Goal: Task Accomplishment & Management: Manage account settings

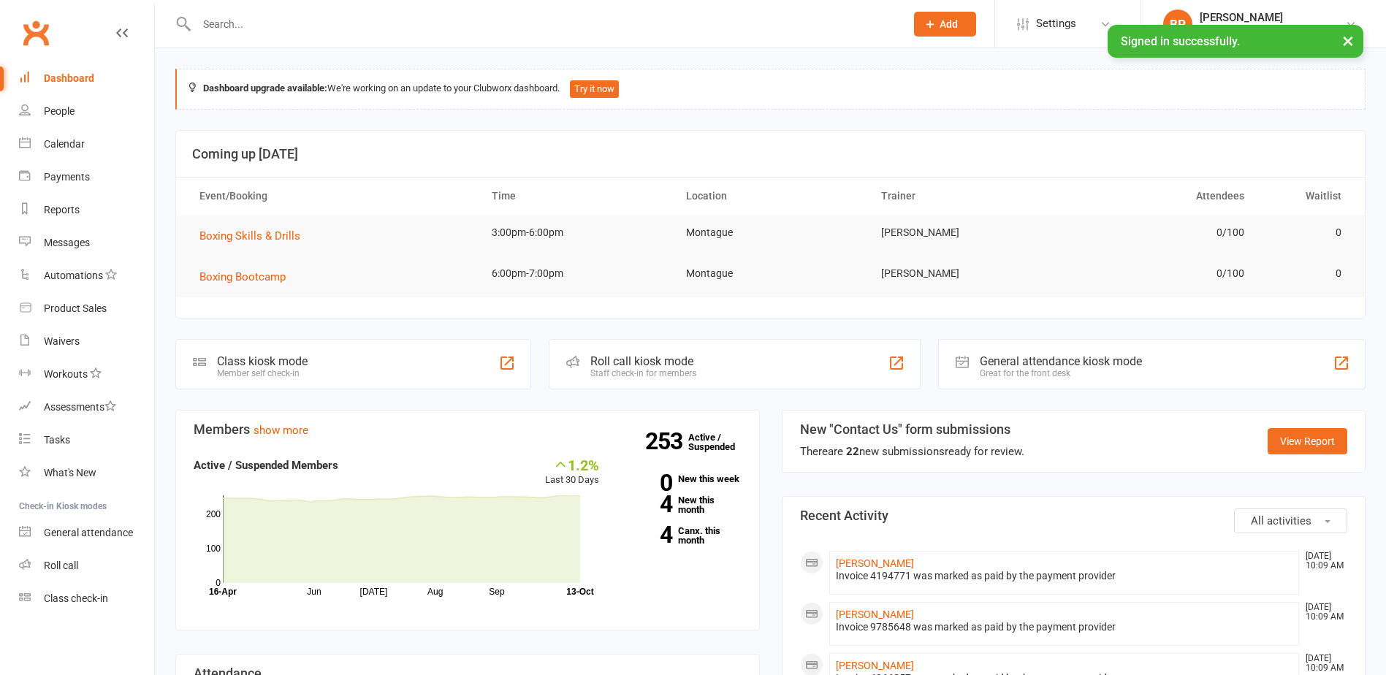
click at [620, 29] on input "text" at bounding box center [543, 24] width 703 height 20
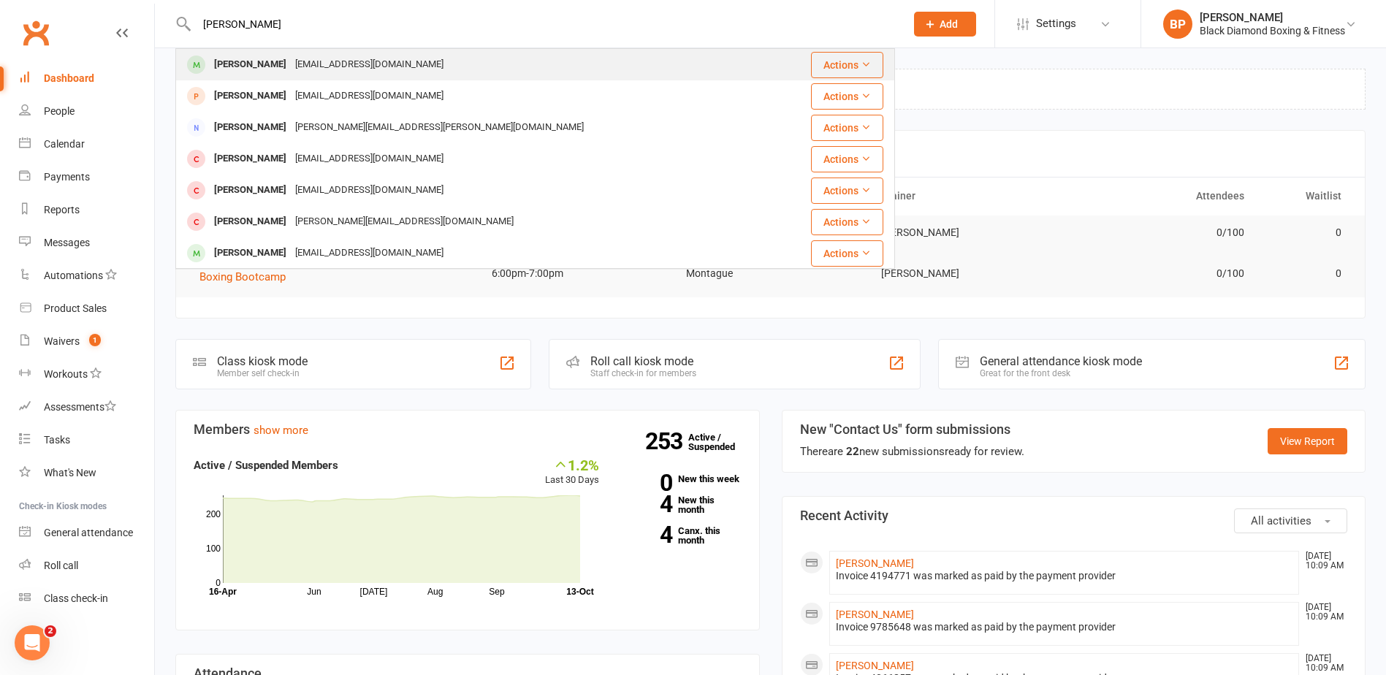
type input "[PERSON_NAME]"
click at [383, 58] on div "[EMAIL_ADDRESS][DOMAIN_NAME]" at bounding box center [369, 64] width 157 height 21
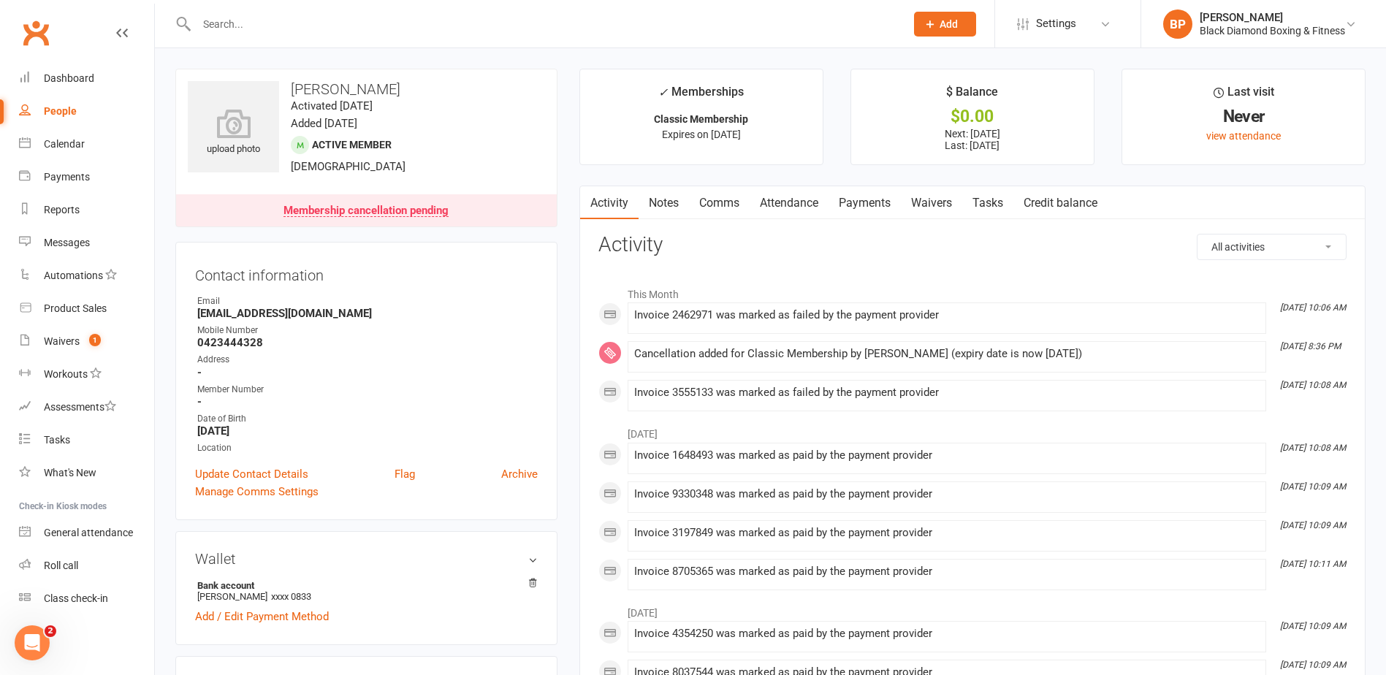
click at [882, 203] on link "Payments" at bounding box center [864, 203] width 72 height 34
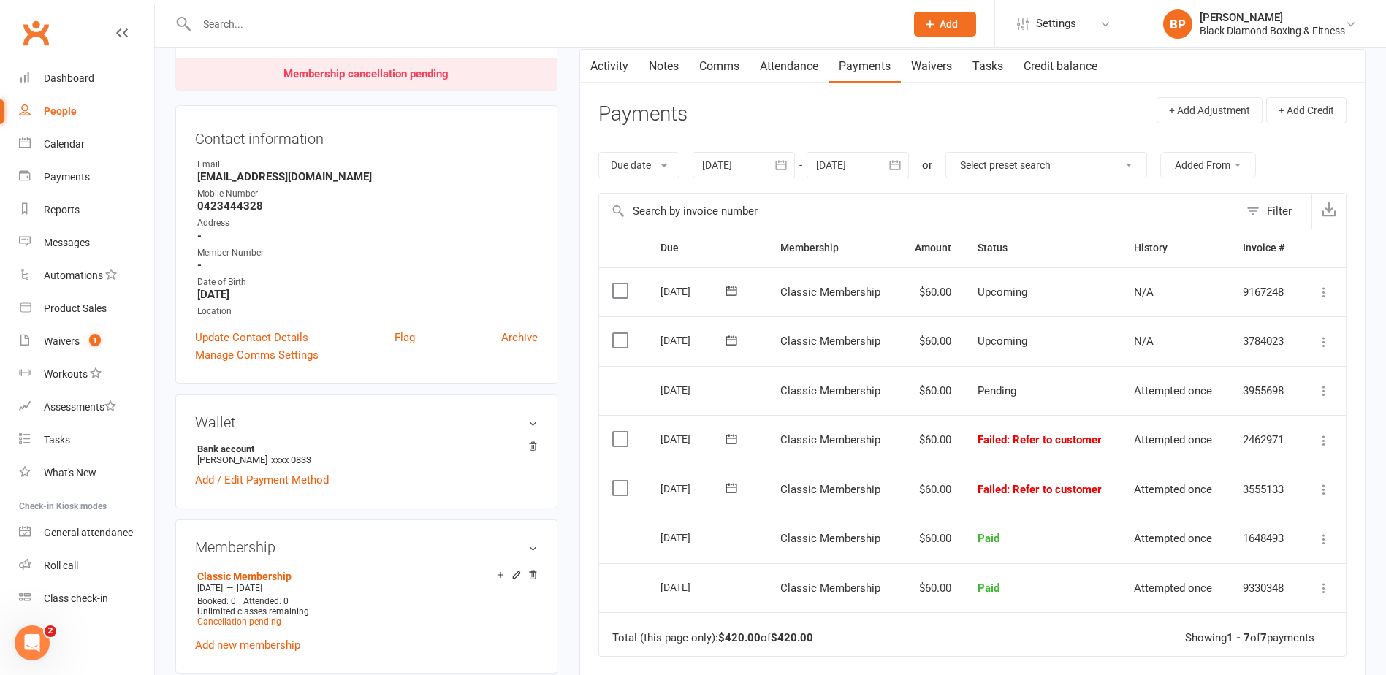
scroll to position [146, 0]
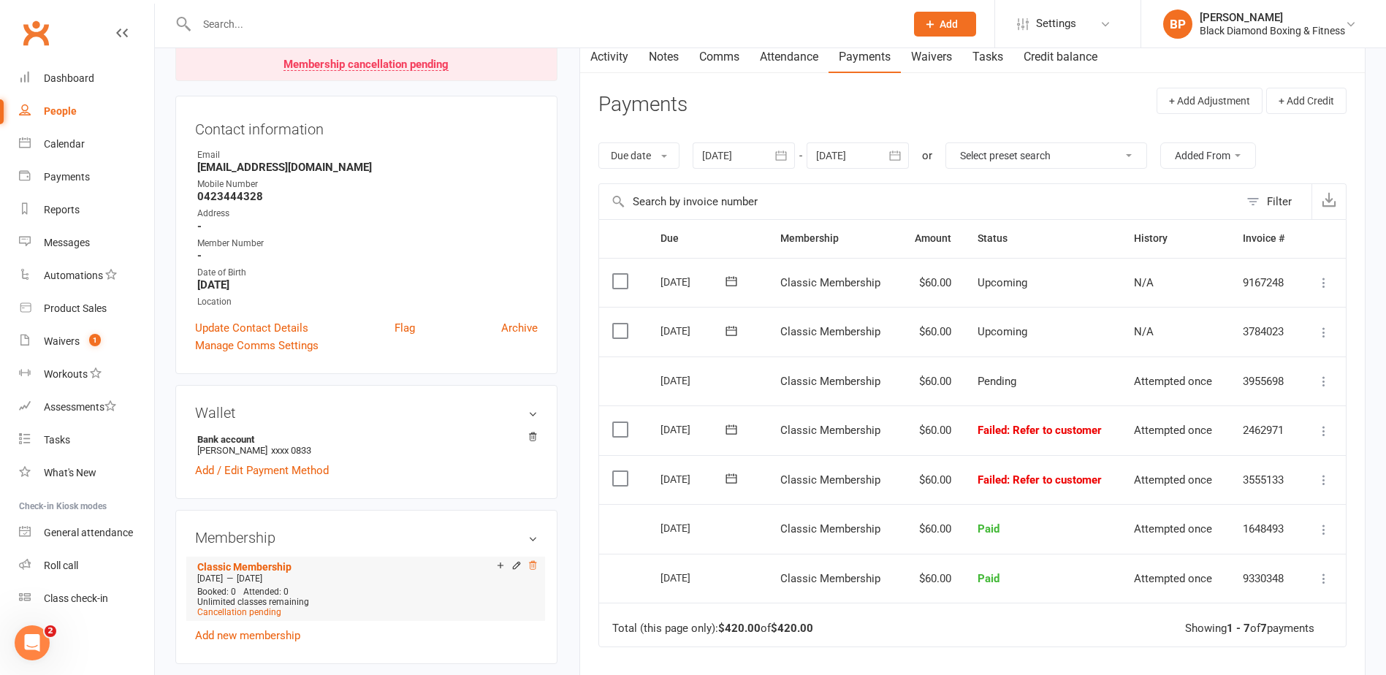
click at [535, 566] on icon at bounding box center [532, 565] width 7 height 8
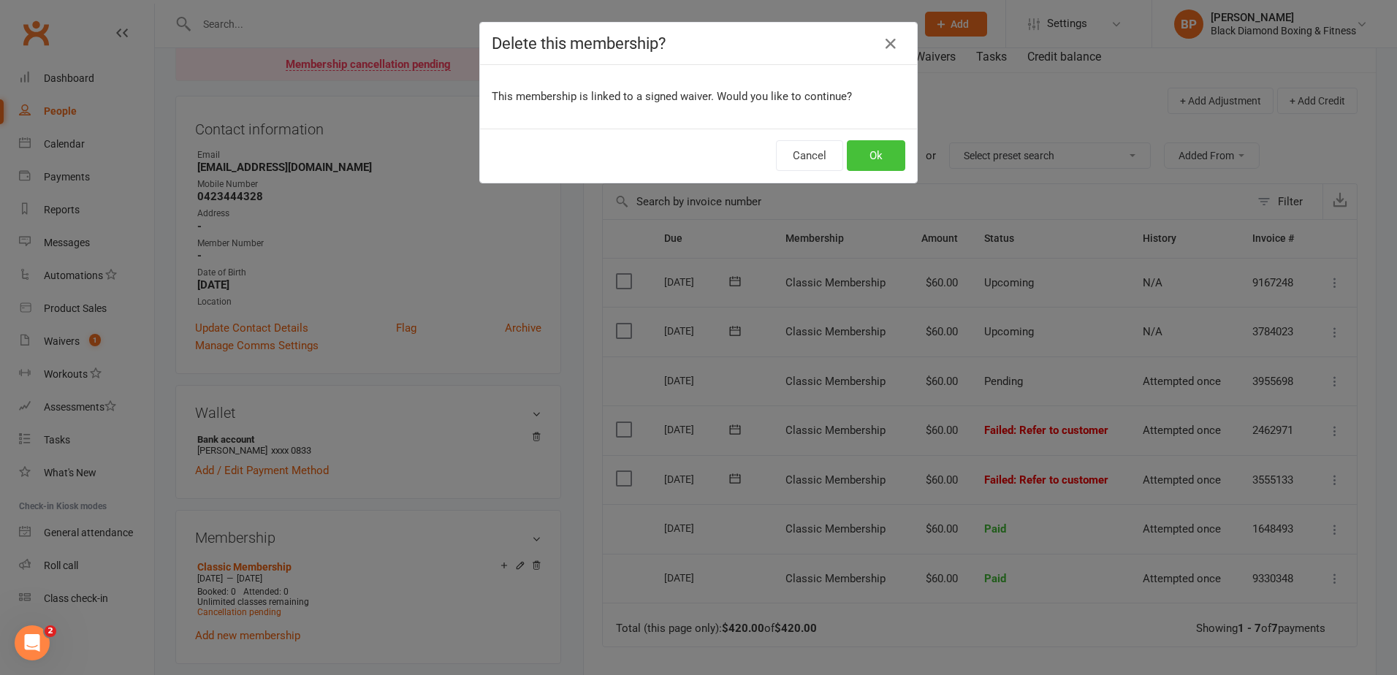
click at [867, 156] on button "Ok" at bounding box center [876, 155] width 58 height 31
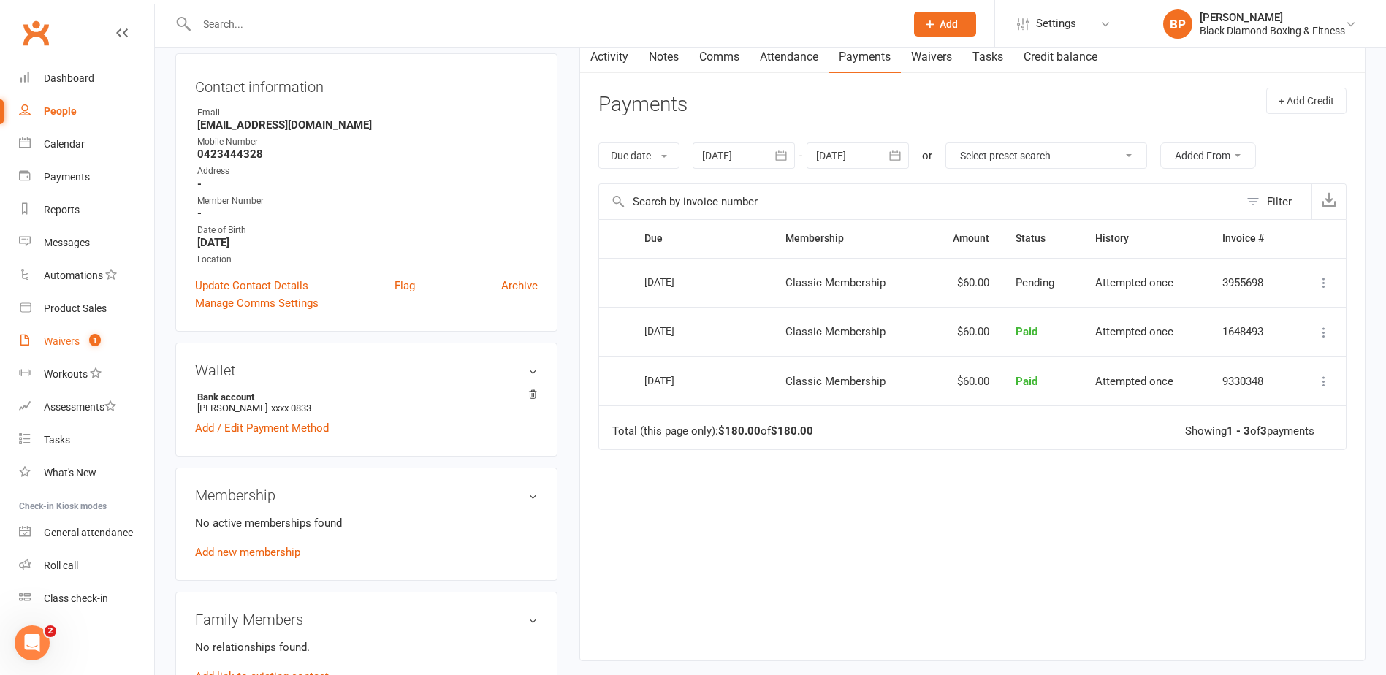
click at [74, 341] on div "Waivers" at bounding box center [62, 341] width 36 height 12
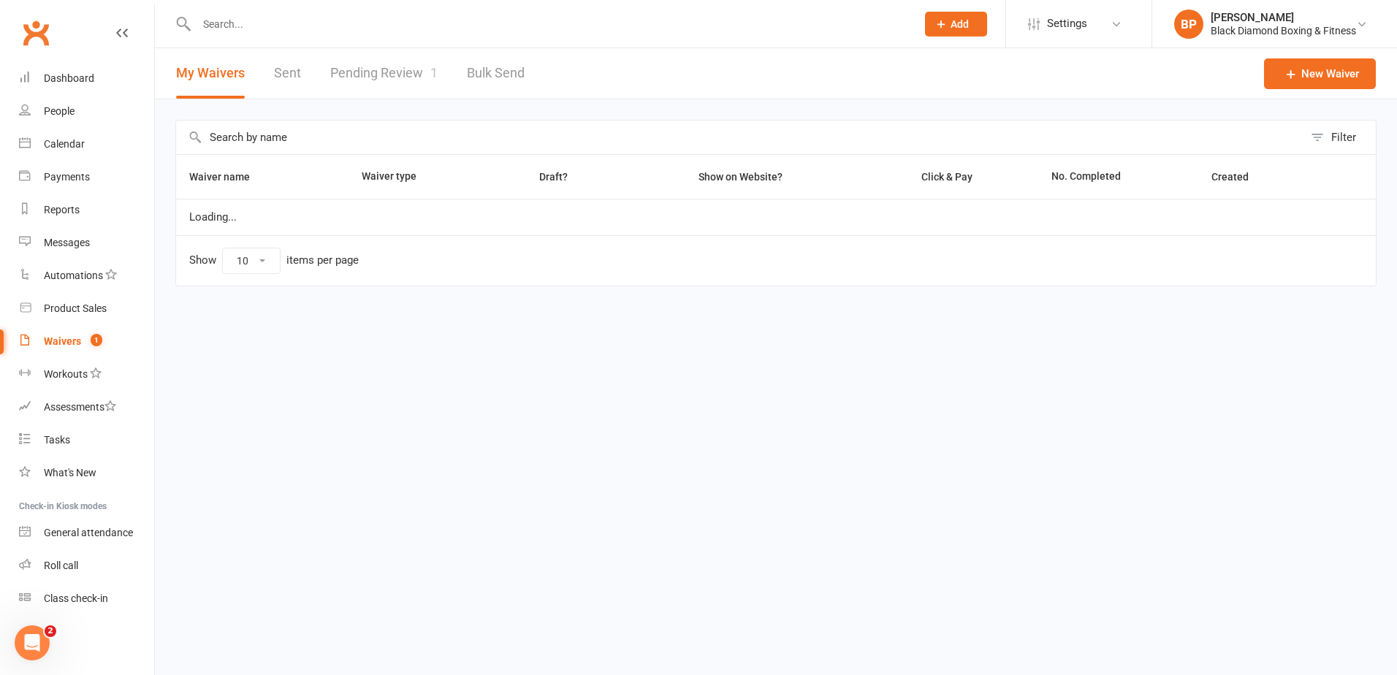
select select "50"
click at [367, 67] on link "Pending Review 1" at bounding box center [383, 73] width 107 height 50
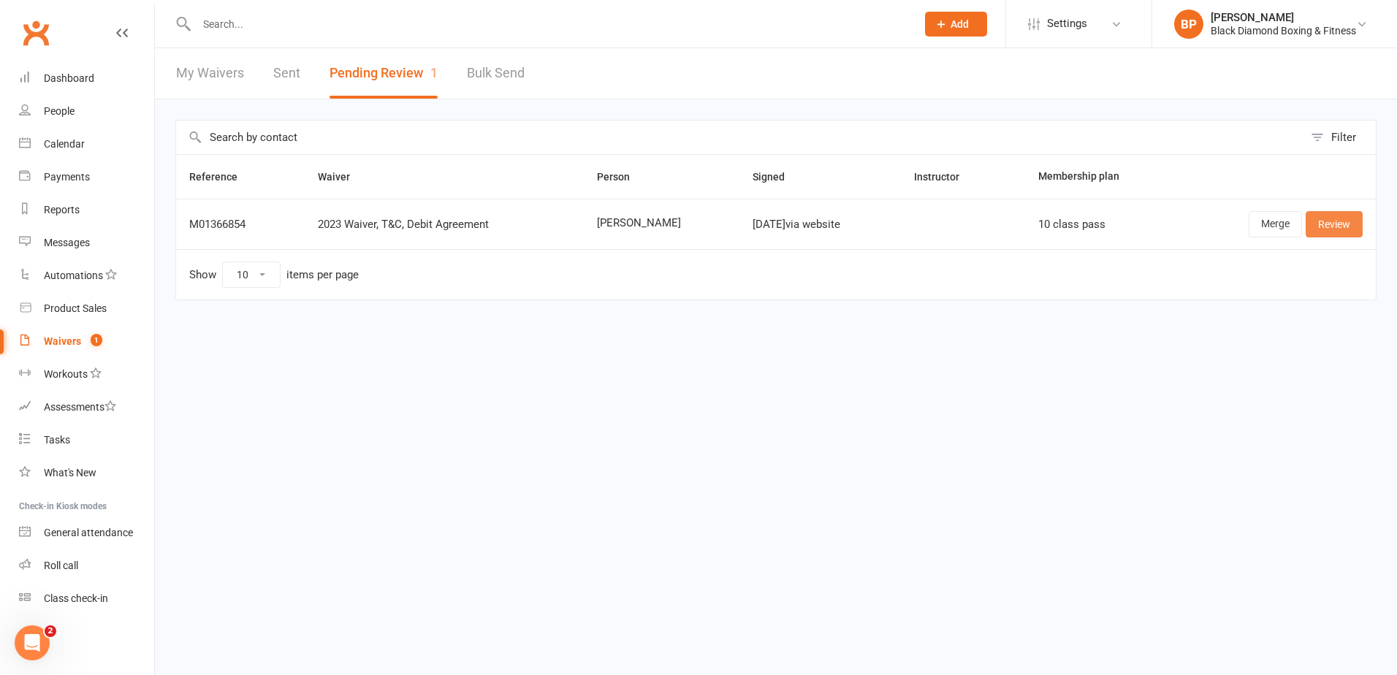
click at [1341, 217] on link "Review" at bounding box center [1333, 224] width 57 height 26
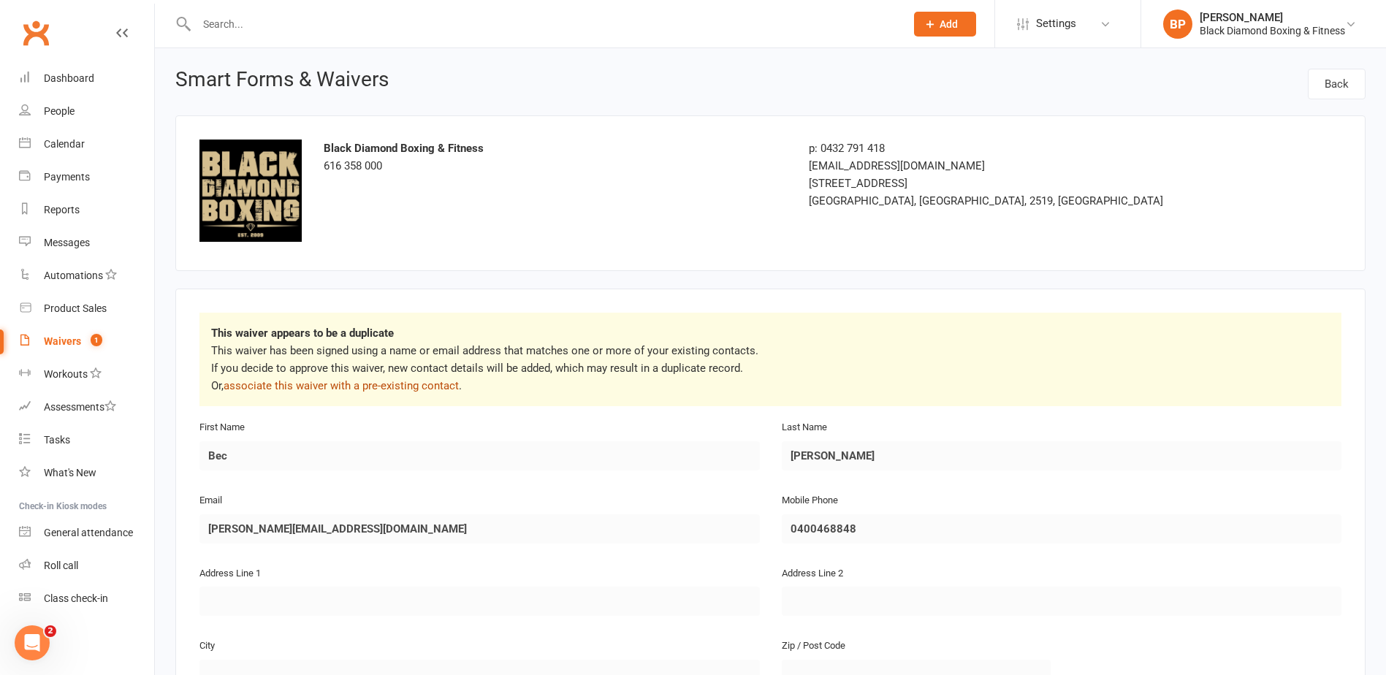
click at [356, 383] on link "associate this waiver with a pre-existing contact" at bounding box center [341, 385] width 235 height 13
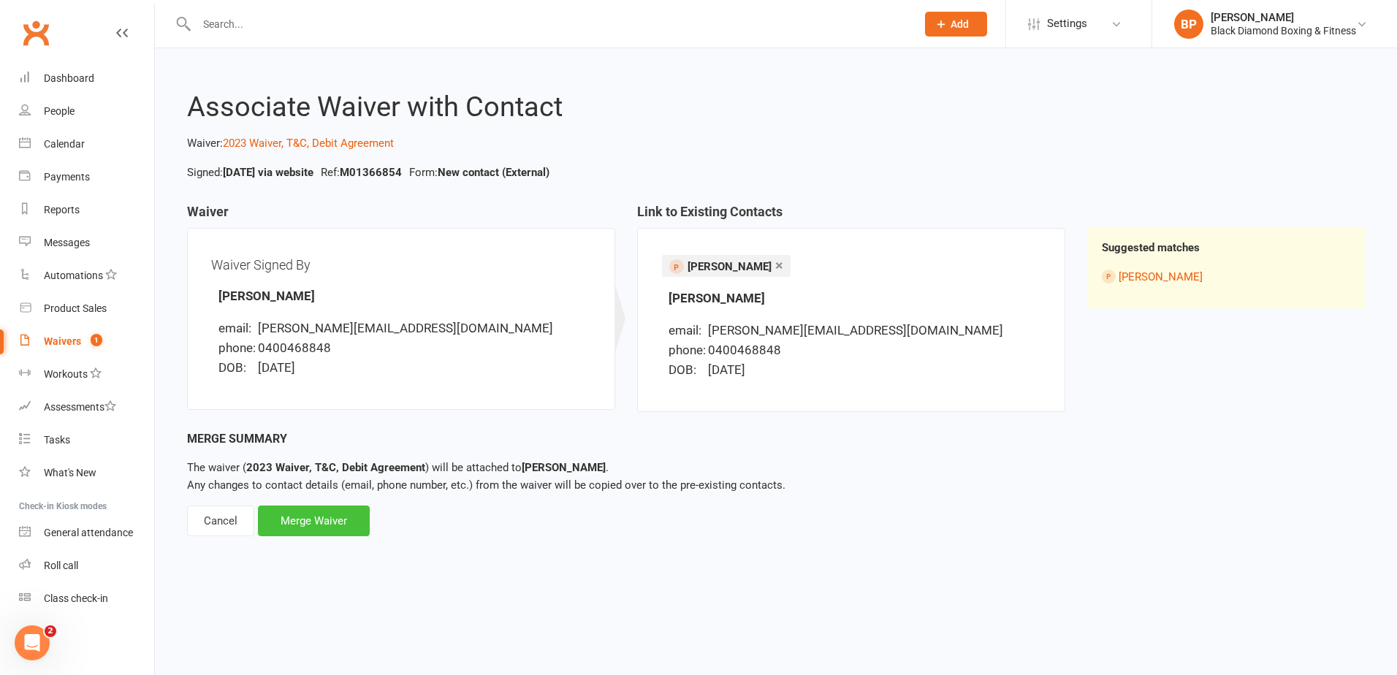
click at [326, 513] on div "Merge Waiver" at bounding box center [314, 520] width 112 height 31
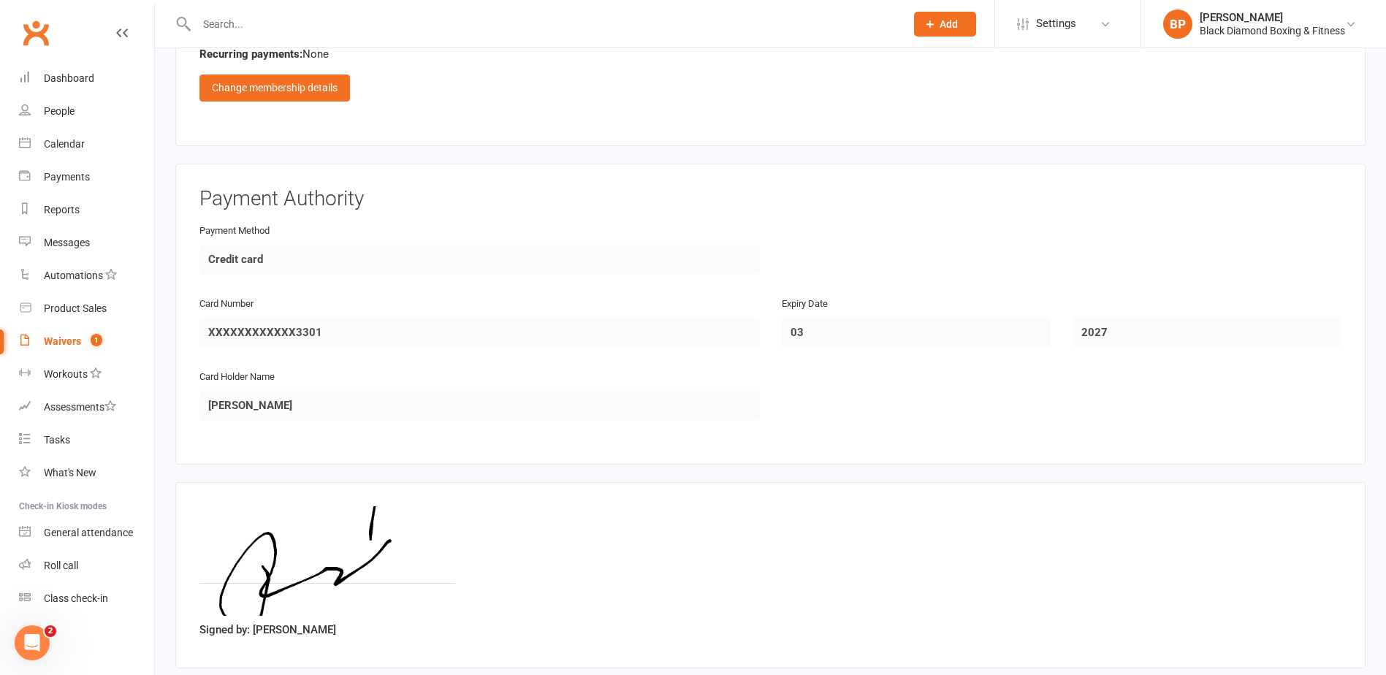
scroll to position [1233, 0]
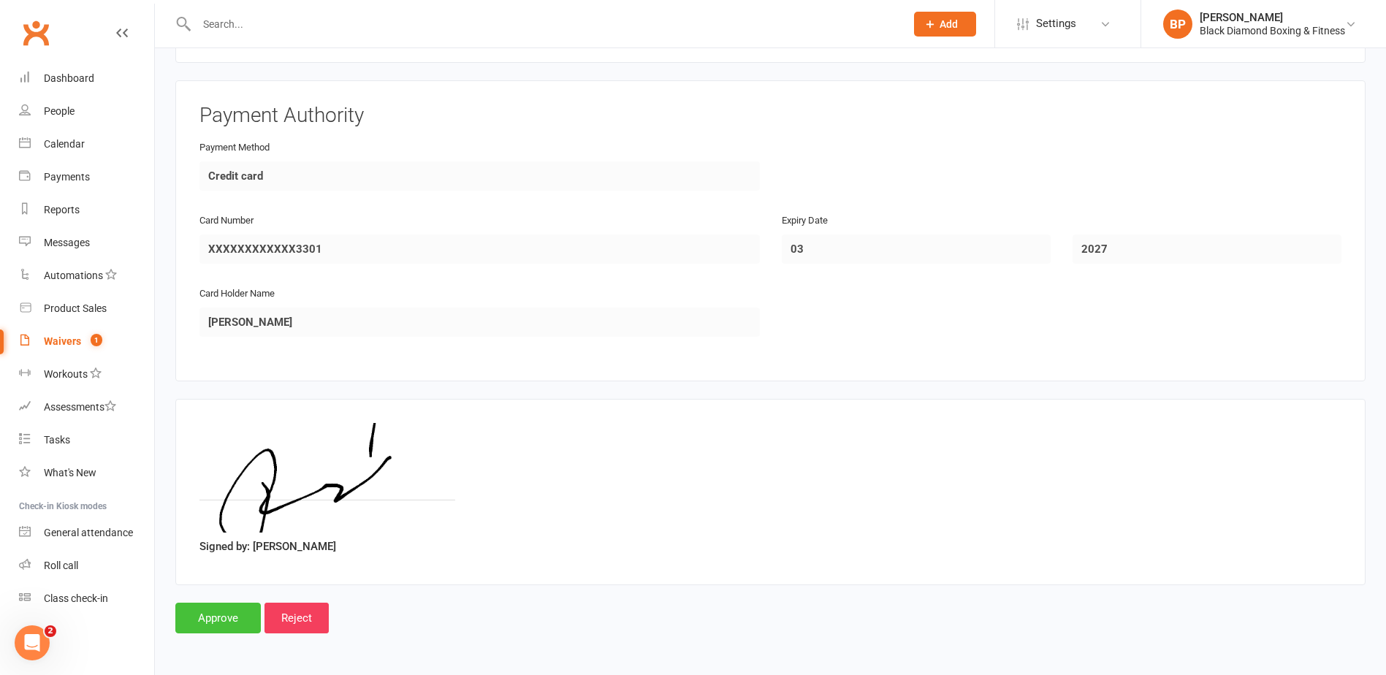
click at [227, 608] on input "Approve" at bounding box center [217, 618] width 85 height 31
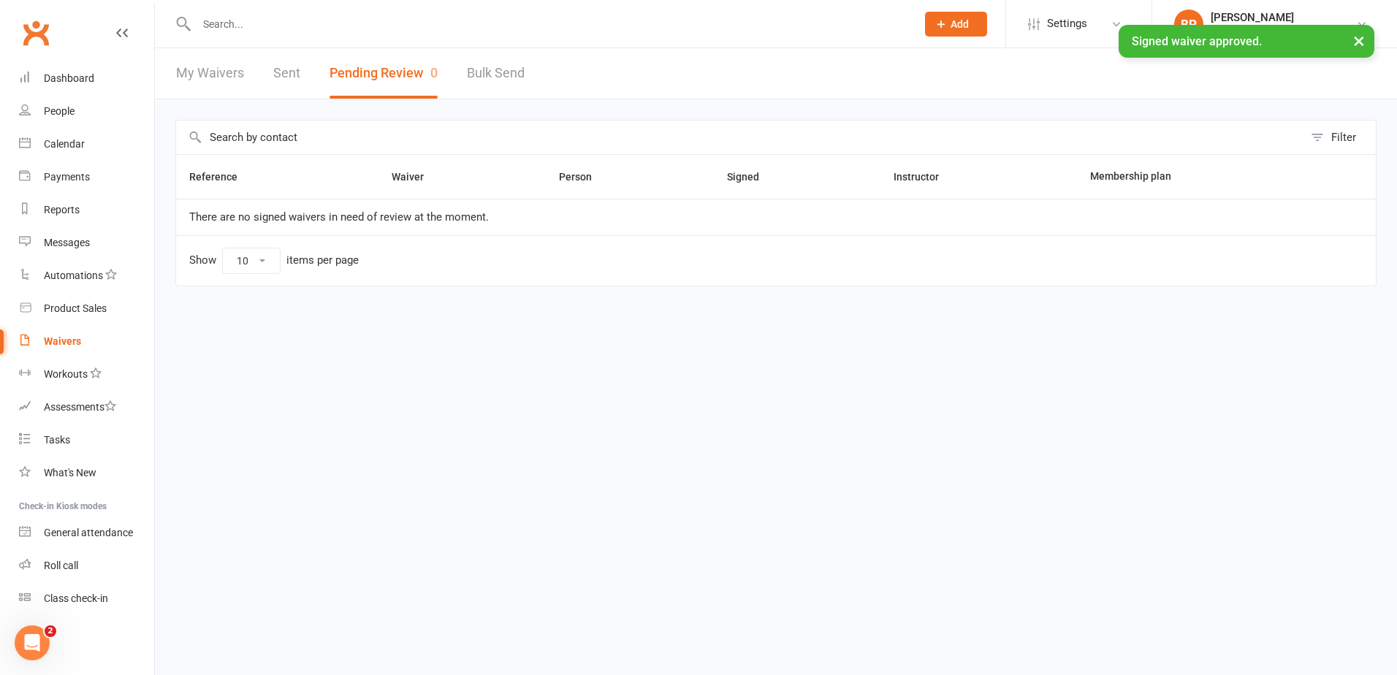
click at [372, 25] on div "× Signed waiver approved." at bounding box center [689, 25] width 1378 height 0
click at [383, 25] on div "× Signed waiver approved." at bounding box center [689, 25] width 1378 height 0
click at [383, 23] on input "text" at bounding box center [549, 24] width 714 height 20
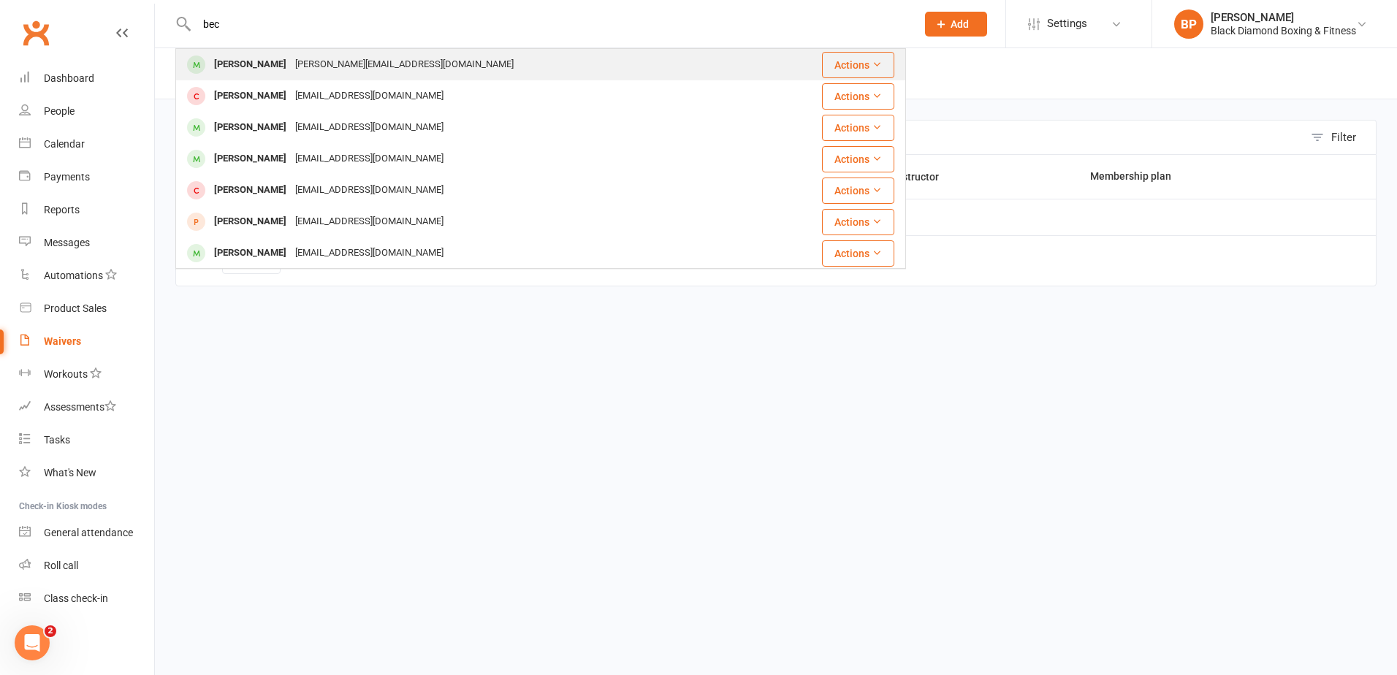
type input "bec"
click at [362, 63] on div "[PERSON_NAME][EMAIL_ADDRESS][DOMAIN_NAME]" at bounding box center [404, 64] width 227 height 21
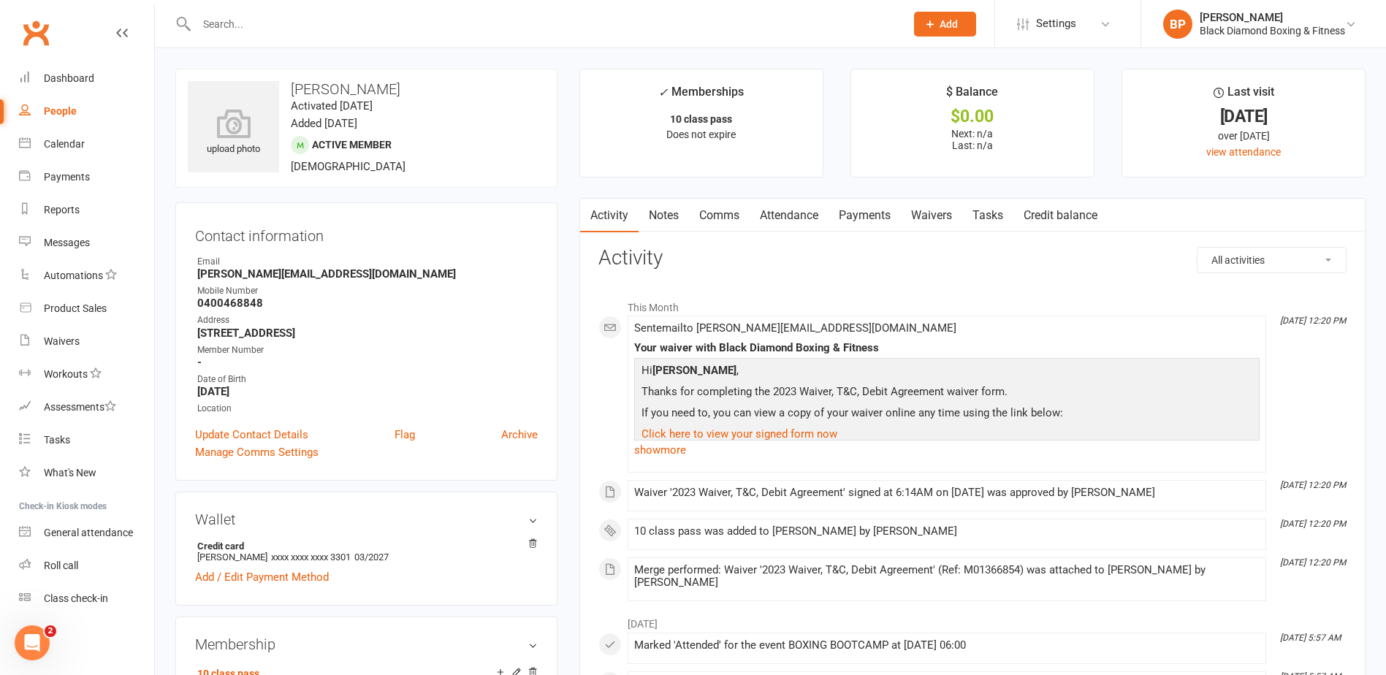
click at [386, 23] on input "text" at bounding box center [543, 24] width 703 height 20
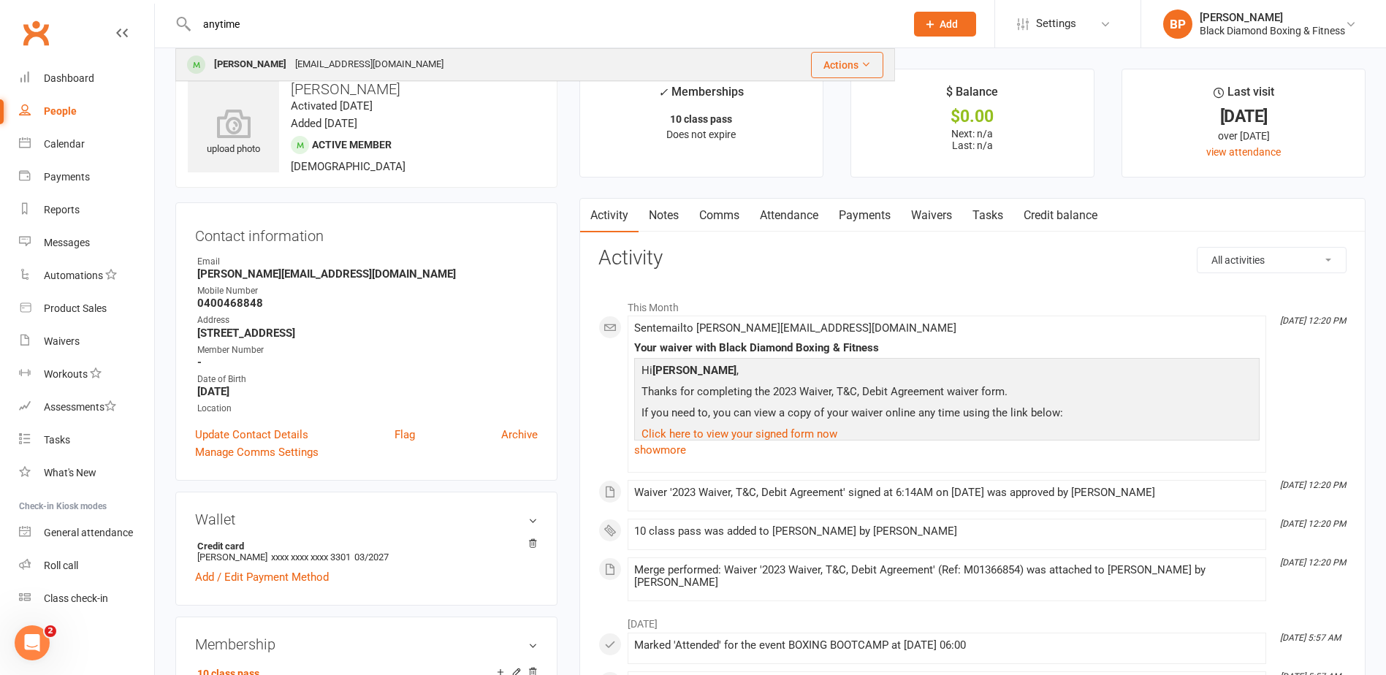
type input "anytime"
click at [392, 70] on div "[EMAIL_ADDRESS][DOMAIN_NAME]" at bounding box center [369, 64] width 157 height 21
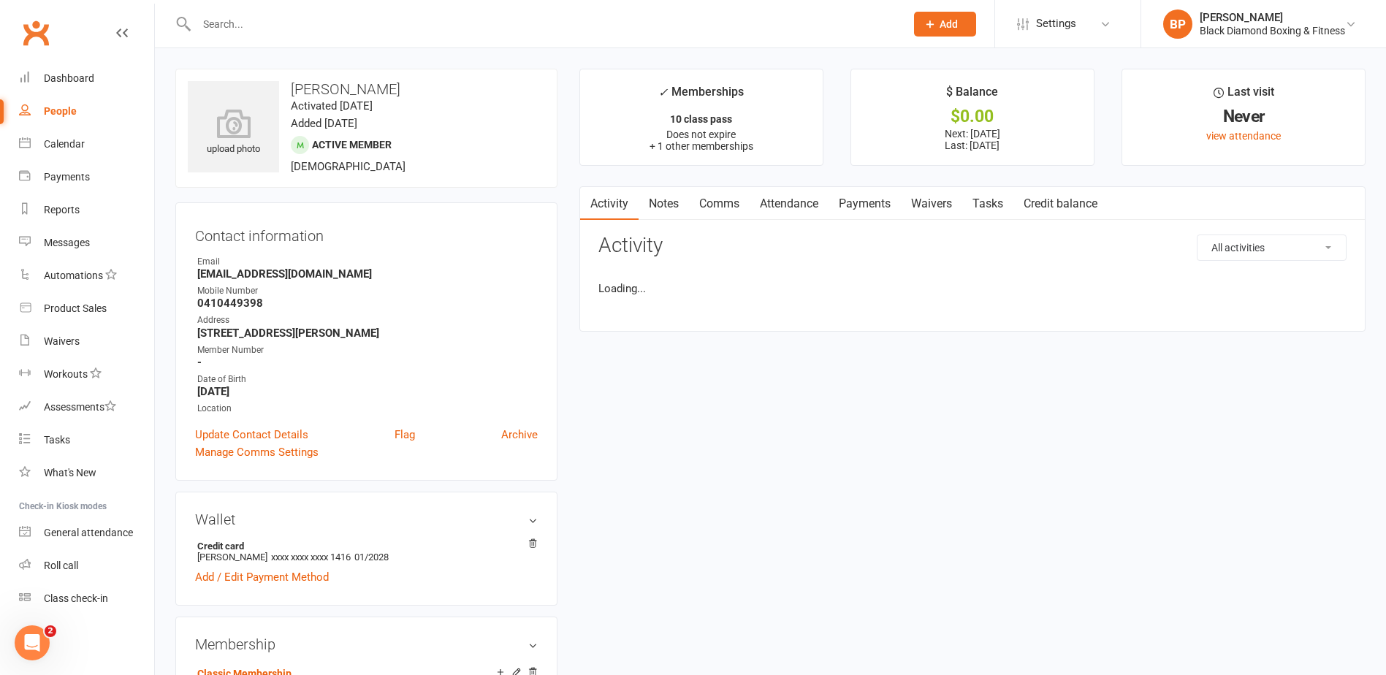
click at [856, 204] on link "Payments" at bounding box center [864, 204] width 72 height 34
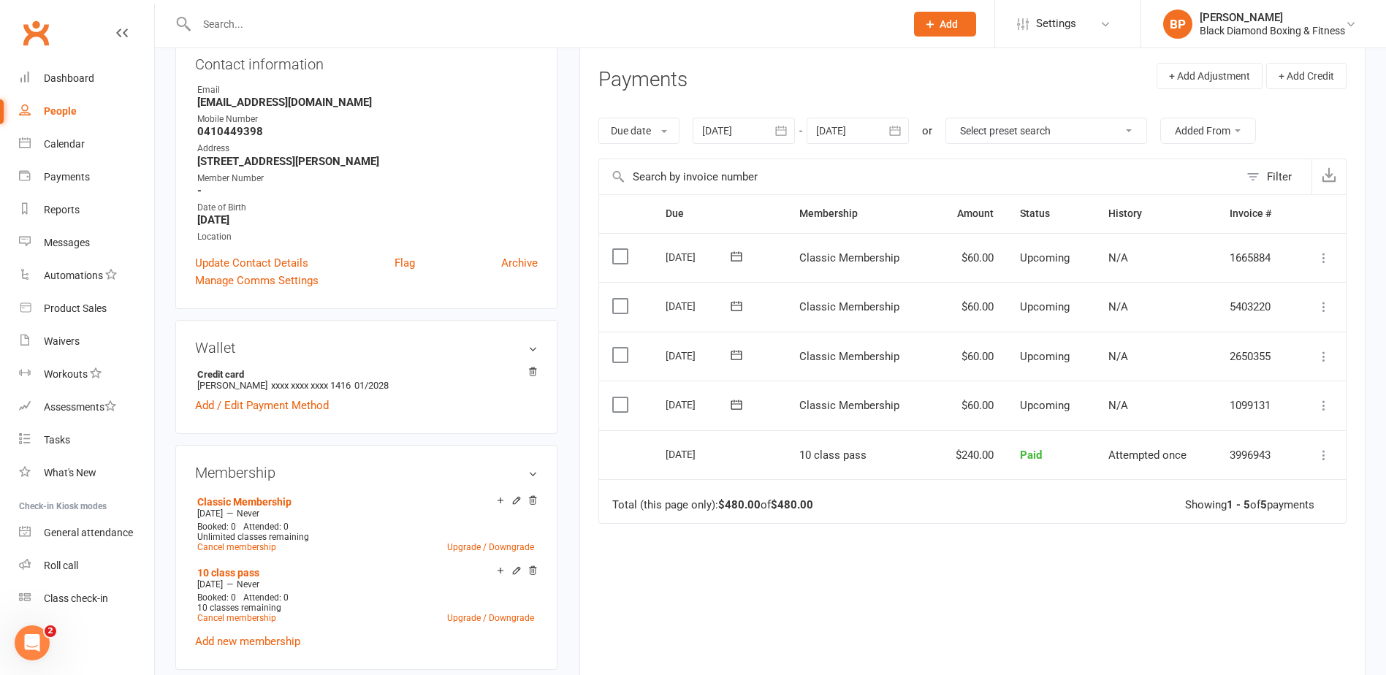
scroll to position [219, 0]
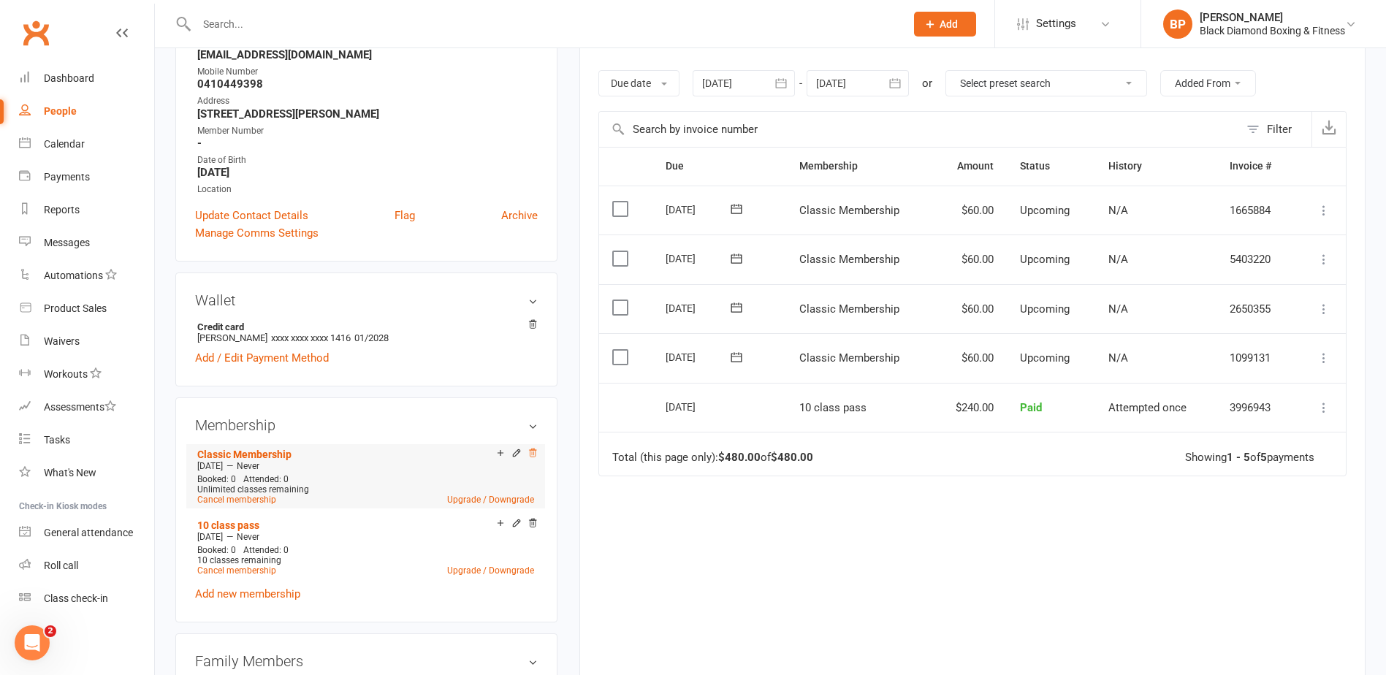
click at [535, 452] on icon at bounding box center [532, 453] width 10 height 10
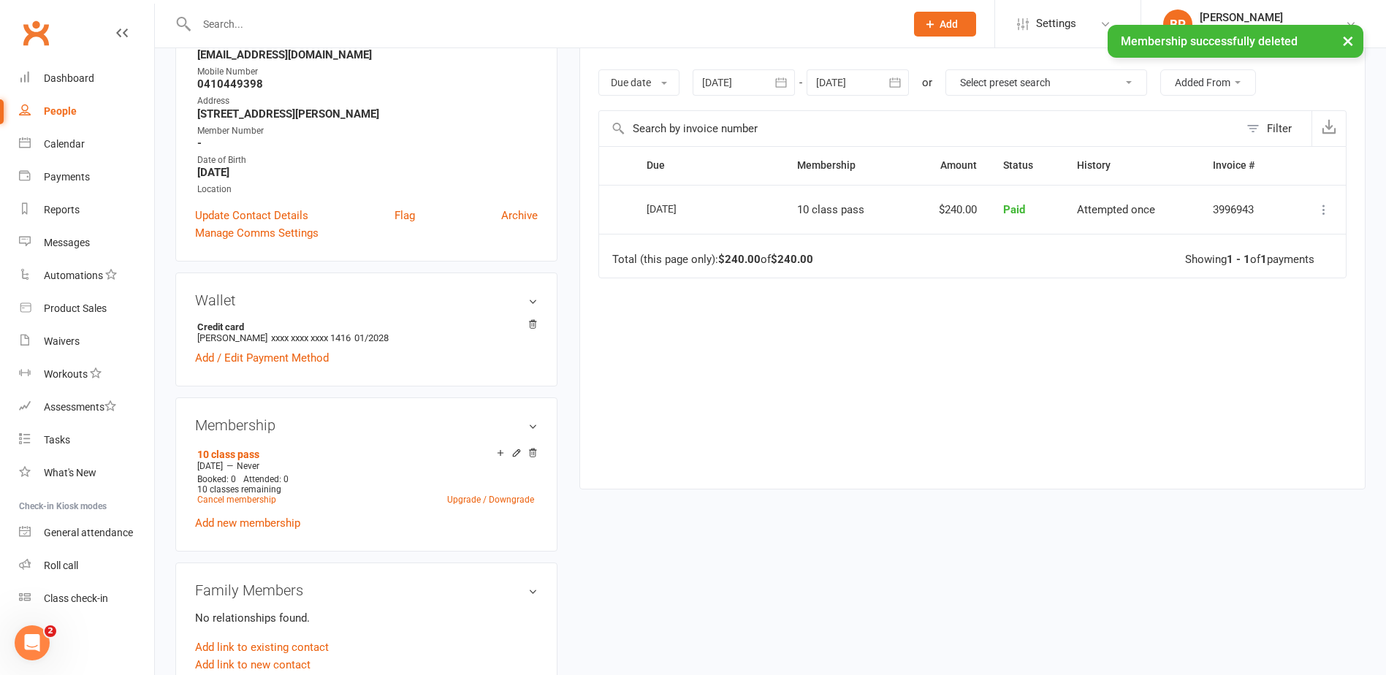
scroll to position [0, 0]
